Goal: Information Seeking & Learning: Learn about a topic

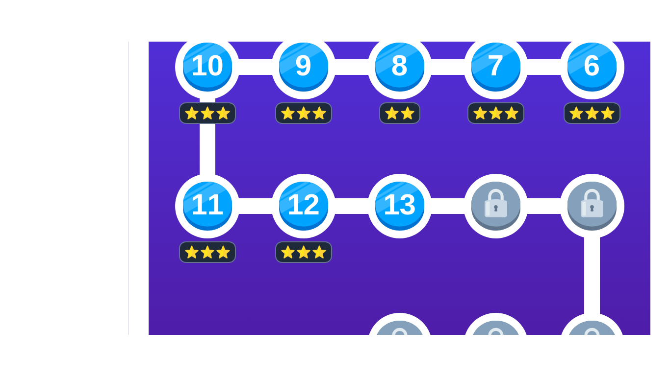
scroll to position [397, 0]
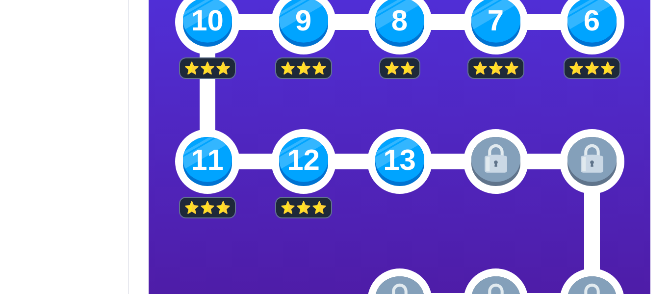
click at [403, 160] on img at bounding box center [399, 161] width 49 height 49
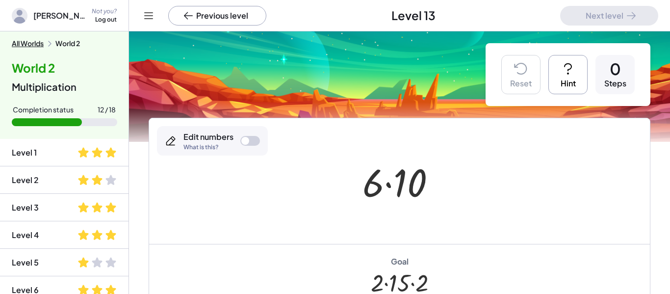
drag, startPoint x: 421, startPoint y: 279, endPoint x: 375, endPoint y: 281, distance: 45.1
click at [375, 281] on div at bounding box center [400, 282] width 58 height 27
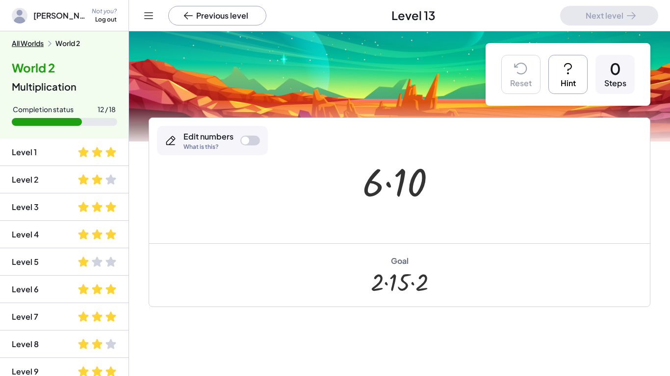
scroll to position [2, 0]
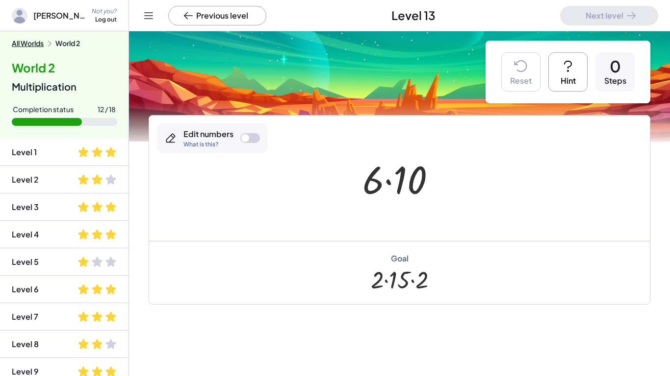
drag, startPoint x: 373, startPoint y: 280, endPoint x: 364, endPoint y: 285, distance: 11.0
click at [364, 285] on div "Goal · 2 · 15 · 2" at bounding box center [399, 272] width 500 height 63
click at [568, 72] on icon at bounding box center [568, 66] width 16 height 16
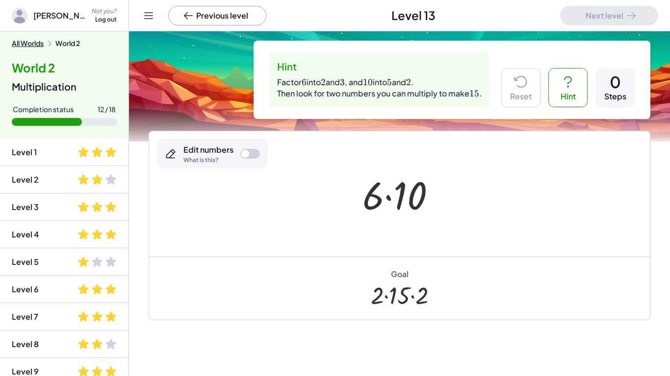
click at [246, 149] on div at bounding box center [250, 154] width 20 height 10
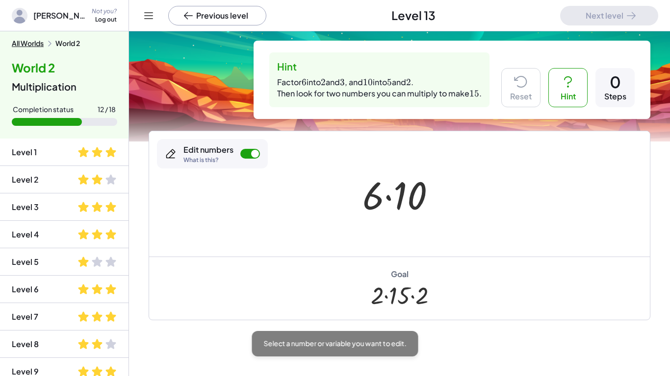
click at [399, 289] on div at bounding box center [400, 295] width 58 height 27
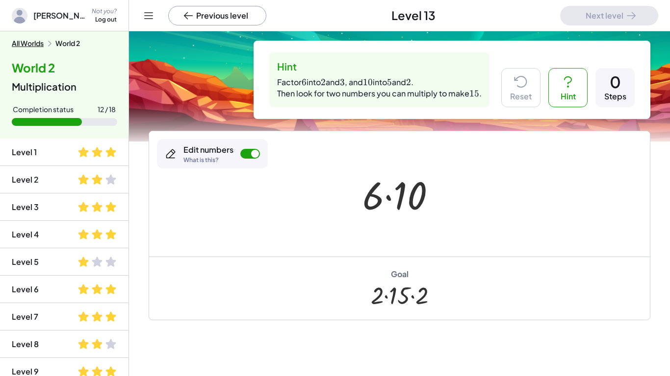
click at [399, 293] on div at bounding box center [400, 295] width 58 height 27
click at [396, 293] on div at bounding box center [400, 295] width 58 height 27
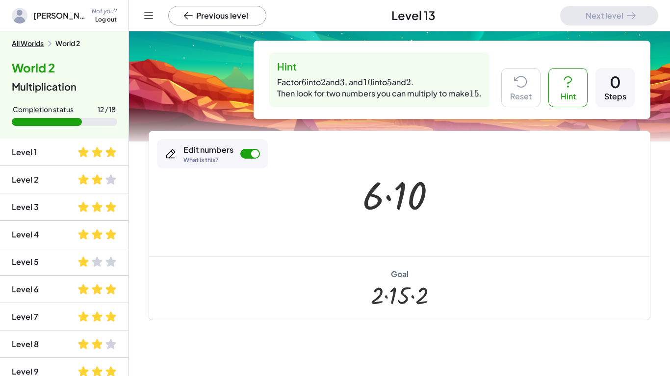
click at [396, 293] on div at bounding box center [400, 295] width 58 height 27
click at [404, 293] on div at bounding box center [400, 295] width 58 height 27
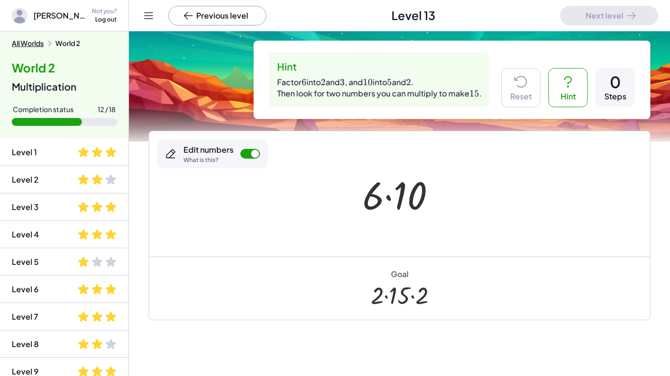
click at [314, 273] on div "Goal · 2 · 15 · 2" at bounding box center [399, 288] width 500 height 63
click at [249, 151] on div at bounding box center [250, 154] width 20 height 10
click at [250, 151] on div at bounding box center [250, 154] width 20 height 10
click at [397, 273] on div "Goal" at bounding box center [400, 274] width 18 height 11
click at [389, 290] on div at bounding box center [400, 295] width 58 height 27
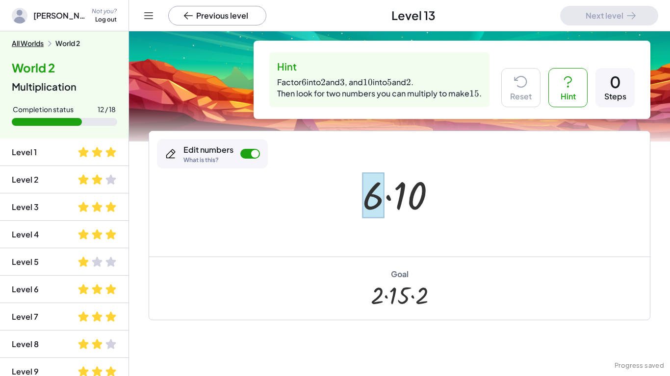
click at [373, 202] on div at bounding box center [373, 196] width 22 height 46
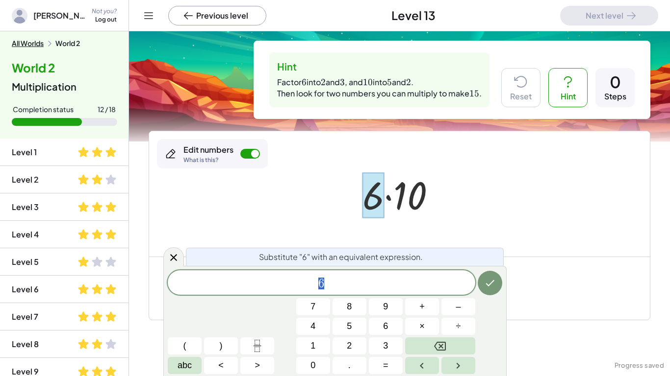
scroll to position [0, 0]
click at [335, 290] on span "6" at bounding box center [321, 284] width 307 height 14
click at [424, 293] on button "Backspace" at bounding box center [440, 346] width 70 height 17
click at [344, 293] on button "2" at bounding box center [349, 346] width 34 height 17
click at [423, 293] on span "+" at bounding box center [421, 306] width 5 height 13
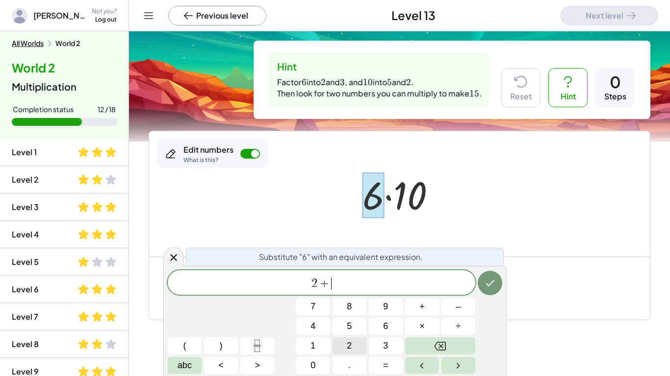
click at [345, 293] on button "2" at bounding box center [349, 346] width 34 height 17
click at [413, 293] on button "+" at bounding box center [422, 306] width 34 height 17
click at [356, 293] on button "2" at bounding box center [349, 346] width 34 height 17
click at [488, 290] on button "Done" at bounding box center [489, 283] width 25 height 25
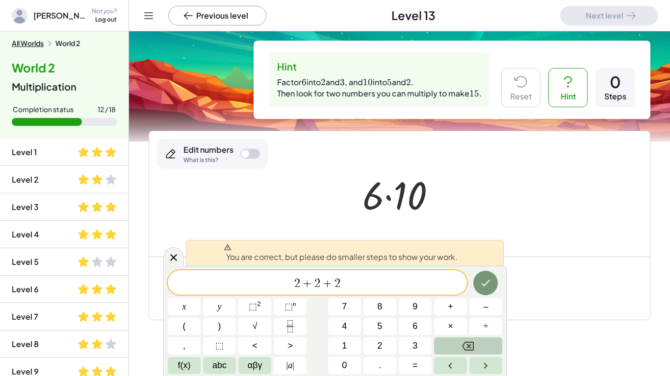
click at [470, 293] on icon "Backspace" at bounding box center [468, 347] width 12 height 12
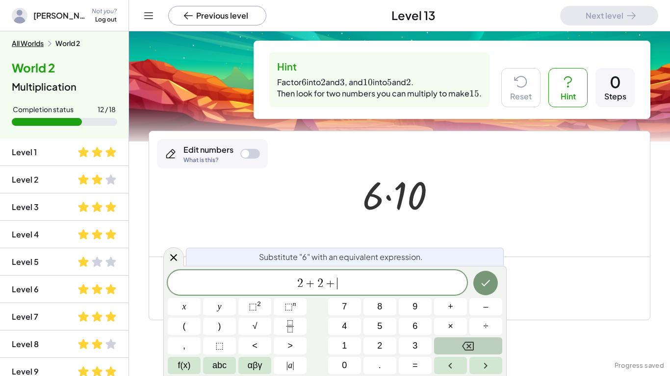
click at [461, 293] on button "Backspace" at bounding box center [468, 346] width 68 height 17
click at [445, 293] on button "Backspace" at bounding box center [468, 346] width 68 height 17
click at [345, 293] on span "4" at bounding box center [344, 326] width 5 height 13
click at [489, 283] on icon "Done" at bounding box center [485, 283] width 12 height 12
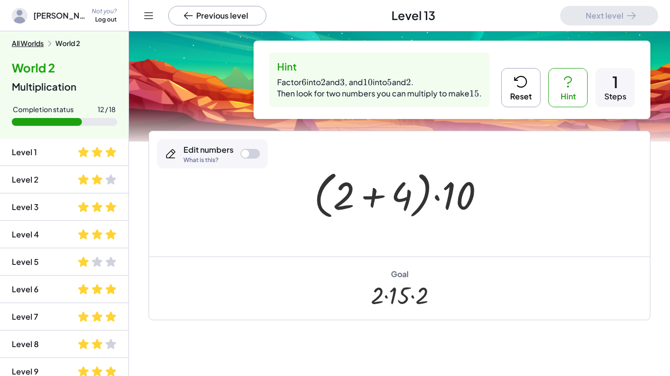
click at [516, 77] on icon at bounding box center [521, 82] width 16 height 16
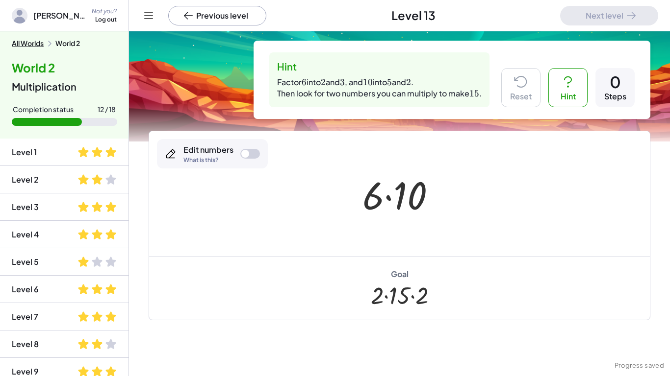
click at [578, 96] on button "Hint" at bounding box center [567, 87] width 39 height 39
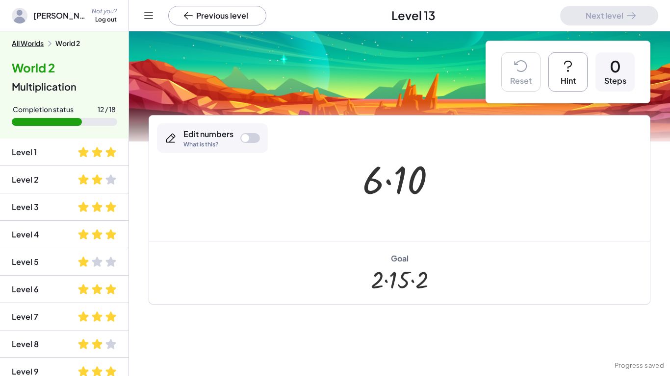
click at [578, 96] on div "Reset Hint 0 Steps" at bounding box center [567, 72] width 165 height 63
click at [578, 95] on div "Reset Hint 0 Steps" at bounding box center [567, 72] width 165 height 63
click at [570, 76] on button "Hint" at bounding box center [567, 71] width 39 height 39
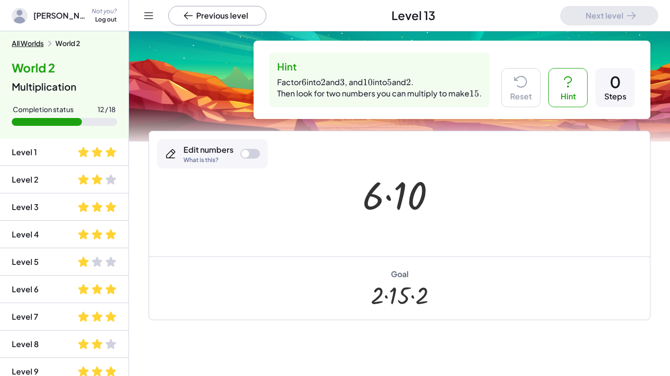
click at [254, 151] on div at bounding box center [250, 154] width 20 height 10
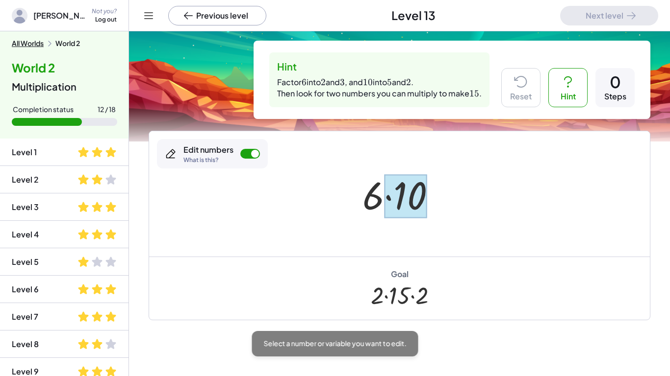
click at [401, 197] on div at bounding box center [405, 196] width 43 height 44
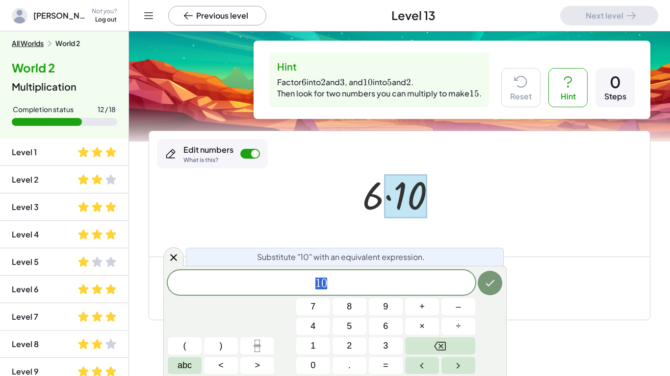
scroll to position [1, 0]
click at [367, 271] on div "1 0" at bounding box center [321, 283] width 307 height 25
click at [357, 293] on button "5" at bounding box center [349, 326] width 34 height 17
click at [422, 293] on button "×" at bounding box center [422, 326] width 34 height 17
click at [360, 293] on button "2" at bounding box center [349, 346] width 34 height 17
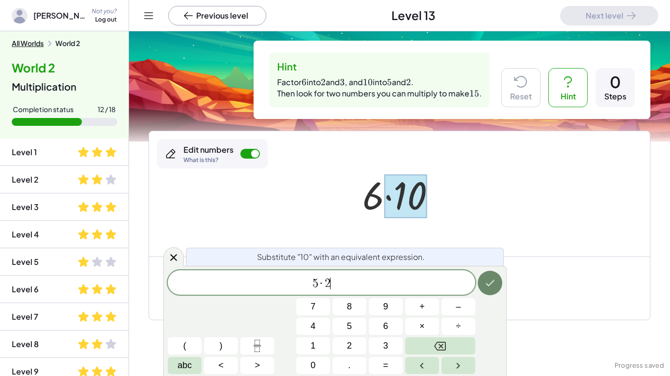
click at [490, 291] on button "Done" at bounding box center [489, 283] width 25 height 25
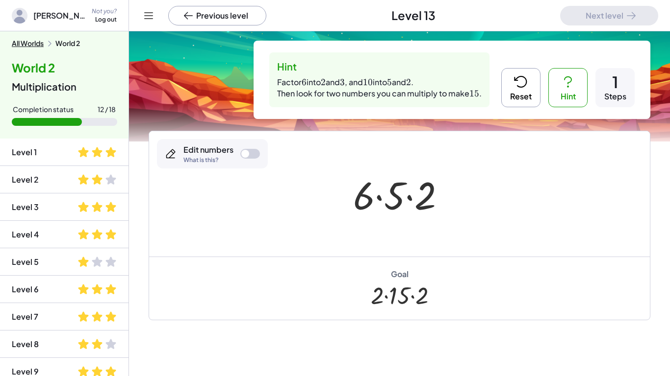
click at [260, 148] on div "Edit numbers What is this?" at bounding box center [212, 153] width 111 height 29
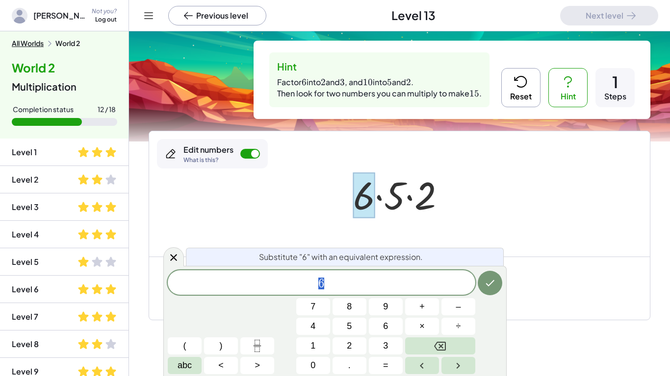
scroll to position [1, 0]
click at [354, 293] on button "2" at bounding box center [349, 346] width 34 height 17
click at [422, 293] on span "+" at bounding box center [421, 306] width 5 height 13
click at [386, 293] on span "3" at bounding box center [385, 346] width 5 height 13
click at [429, 293] on button "Backspace" at bounding box center [440, 346] width 70 height 17
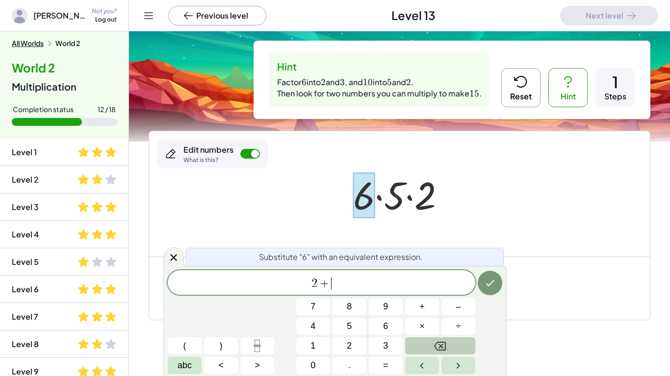
click at [429, 293] on button "Backspace" at bounding box center [440, 346] width 70 height 17
click at [416, 293] on button "+" at bounding box center [422, 306] width 34 height 17
click at [380, 293] on button "3" at bounding box center [386, 346] width 34 height 17
click at [493, 286] on icon "Done" at bounding box center [490, 283] width 12 height 12
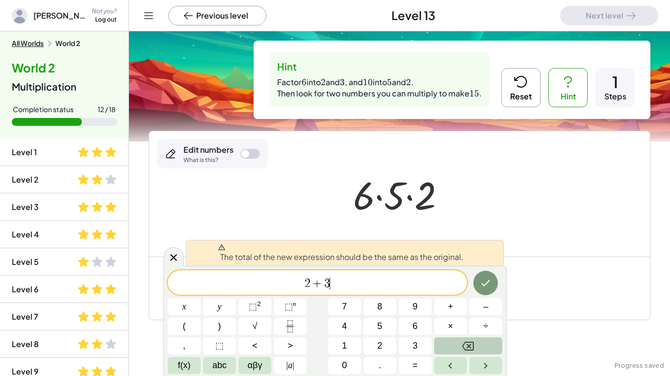
click at [461, 293] on button "Backspace" at bounding box center [468, 346] width 68 height 17
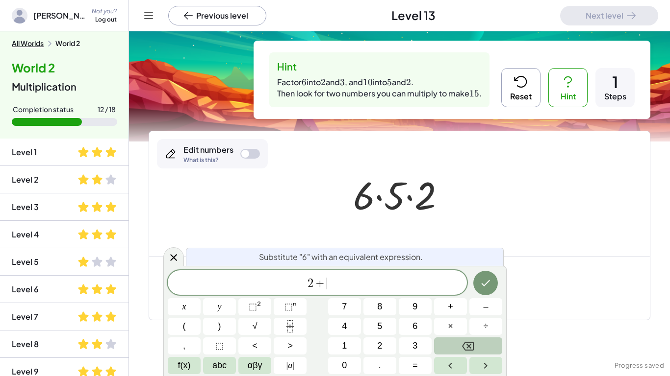
click at [461, 293] on button "Backspace" at bounding box center [468, 346] width 68 height 17
click at [452, 293] on span "×" at bounding box center [449, 326] width 5 height 13
click at [408, 293] on button "3" at bounding box center [414, 346] width 33 height 17
click at [481, 287] on icon "Done" at bounding box center [485, 283] width 12 height 12
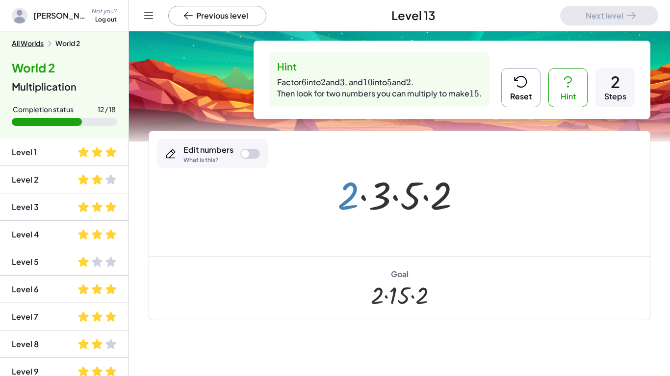
click at [338, 202] on div at bounding box center [402, 194] width 141 height 50
drag, startPoint x: 376, startPoint y: 195, endPoint x: 405, endPoint y: 196, distance: 28.9
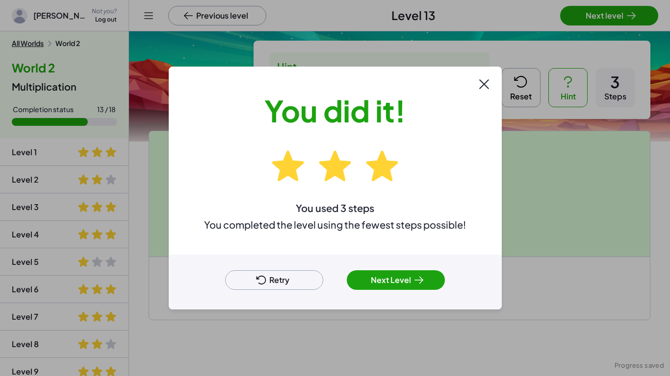
click at [405, 287] on button "Next Level" at bounding box center [396, 281] width 98 height 20
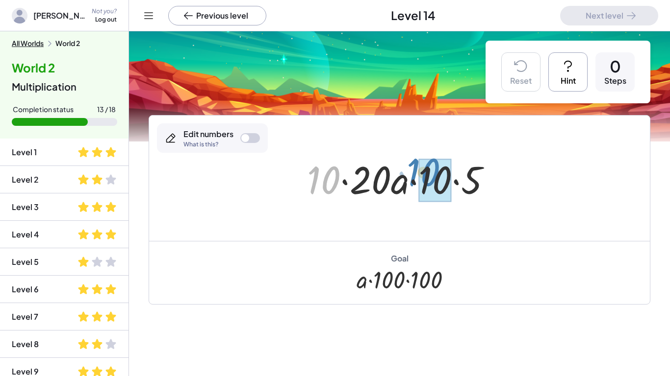
drag, startPoint x: 319, startPoint y: 172, endPoint x: 427, endPoint y: 166, distance: 108.0
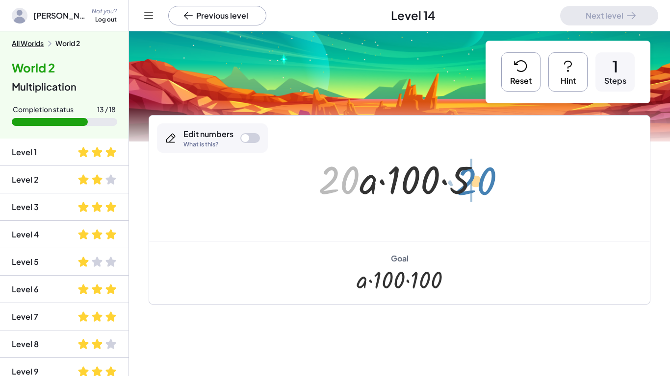
drag, startPoint x: 346, startPoint y: 179, endPoint x: 483, endPoint y: 180, distance: 137.2
click at [483, 180] on div at bounding box center [402, 178] width 179 height 50
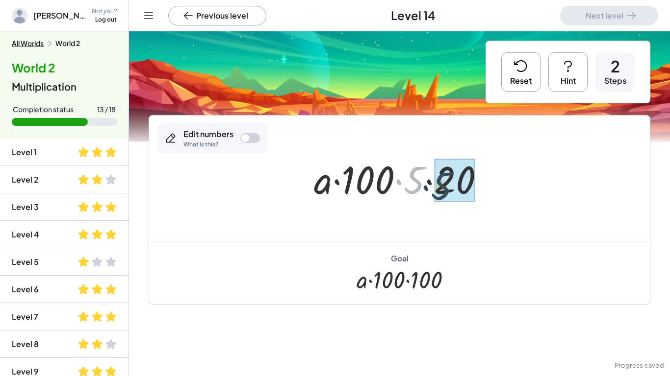
drag, startPoint x: 410, startPoint y: 180, endPoint x: 445, endPoint y: 186, distance: 35.3
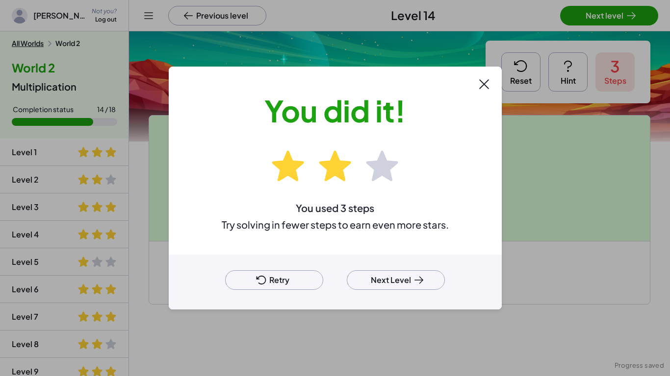
click at [420, 282] on icon at bounding box center [419, 280] width 8 height 7
